Goal: Complete application form

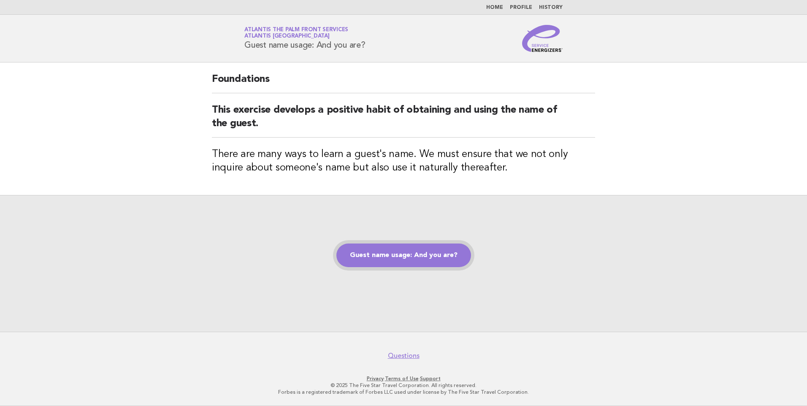
click at [436, 251] on link "Guest name usage: And you are?" at bounding box center [403, 255] width 135 height 24
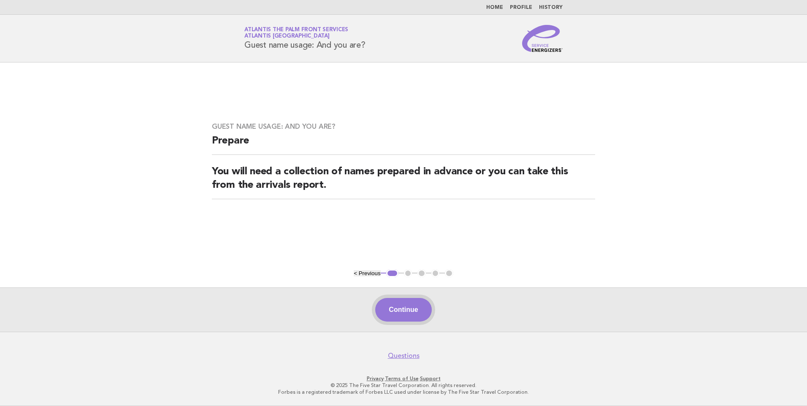
click at [405, 309] on button "Continue" at bounding box center [403, 310] width 56 height 24
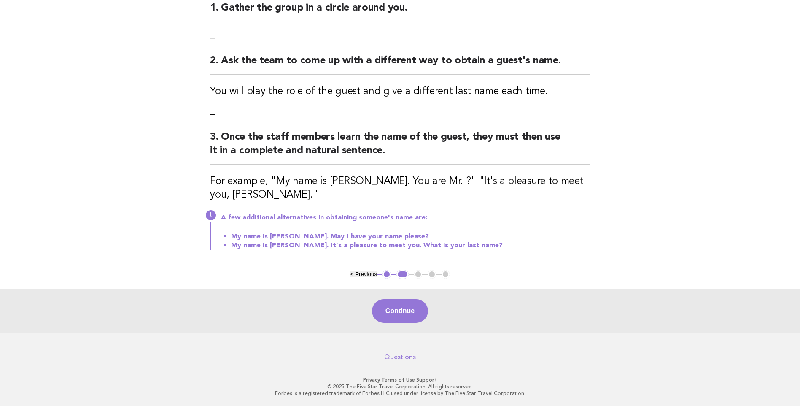
scroll to position [115, 0]
click at [421, 275] on ul "< Previous 1 2 3 4 5" at bounding box center [401, 273] width 100 height 8
click at [415, 273] on ul "< Previous 1 2 3 4 5" at bounding box center [401, 273] width 100 height 8
click at [409, 307] on button "Continue" at bounding box center [400, 310] width 56 height 24
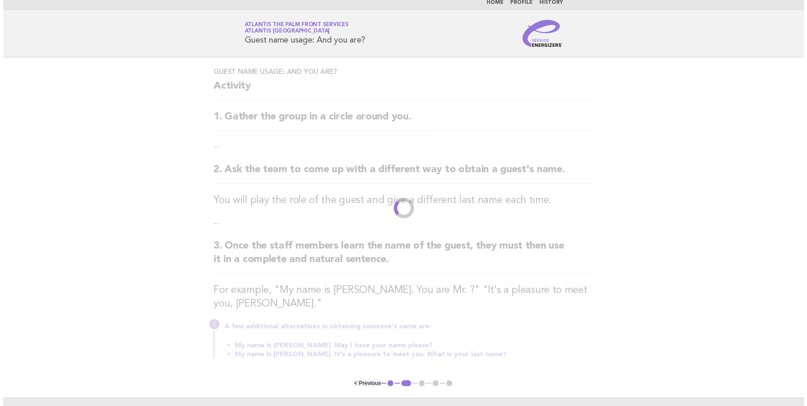
scroll to position [0, 0]
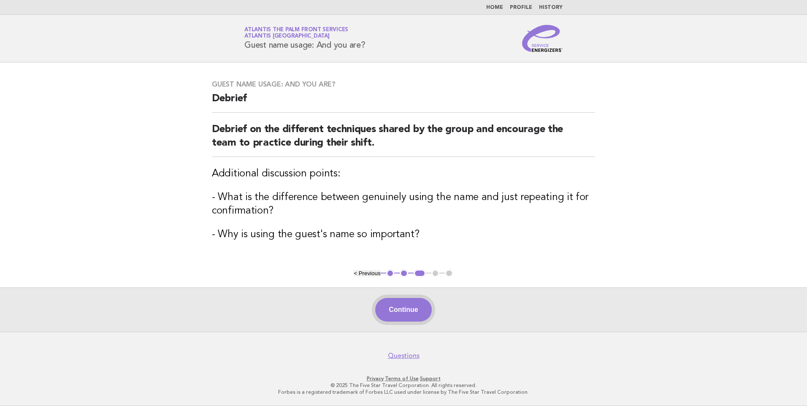
click at [419, 311] on button "Continue" at bounding box center [403, 310] width 56 height 24
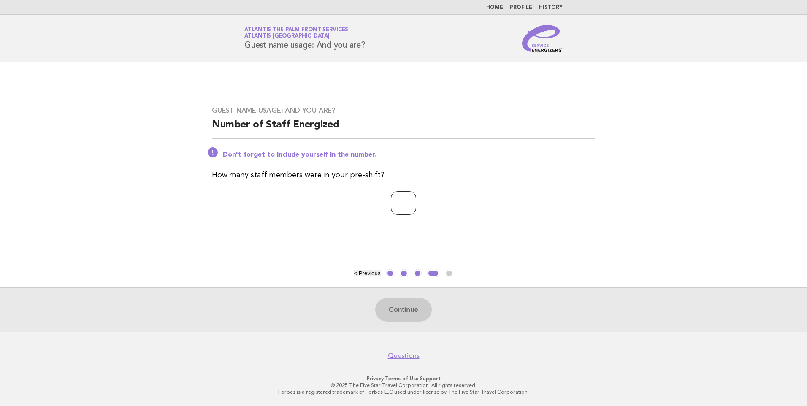
click at [402, 200] on input "number" at bounding box center [403, 203] width 25 height 24
type input "*"
click at [407, 309] on button "Continue" at bounding box center [403, 310] width 56 height 24
